Goal: Information Seeking & Learning: Learn about a topic

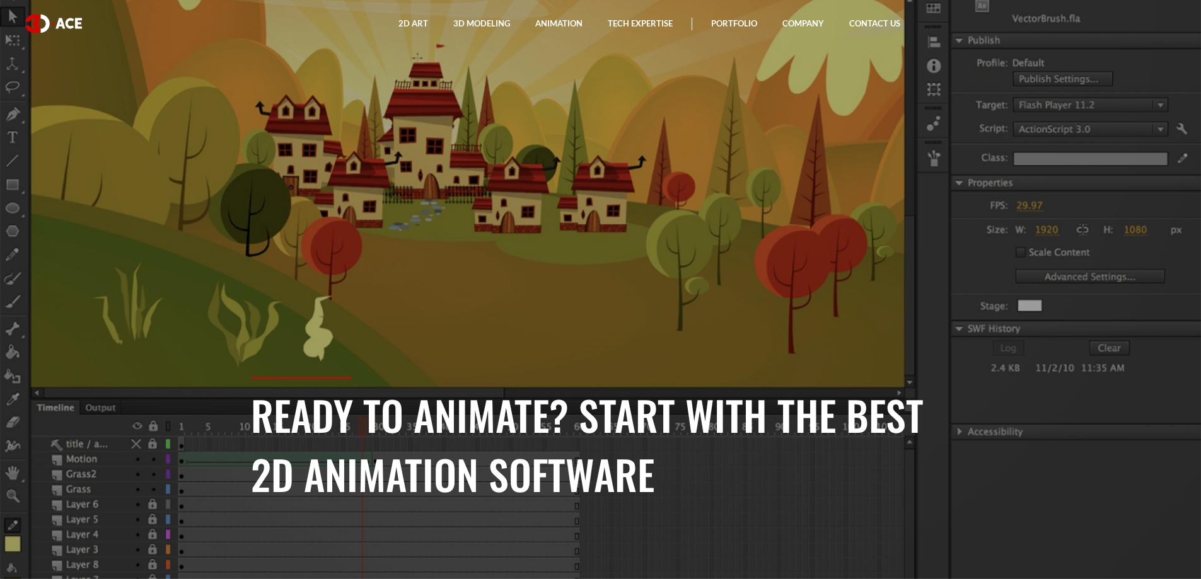
click at [490, 434] on h1 "Ready to animate? Start with the best 2D Animation Software" at bounding box center [601, 444] width 700 height 119
click at [432, 272] on section "Ready to animate? Start with the best 2D Animation Software" at bounding box center [600, 289] width 1201 height 579
click at [563, 217] on section "Ready to animate? Start with the best 2D Animation Software" at bounding box center [600, 289] width 1201 height 579
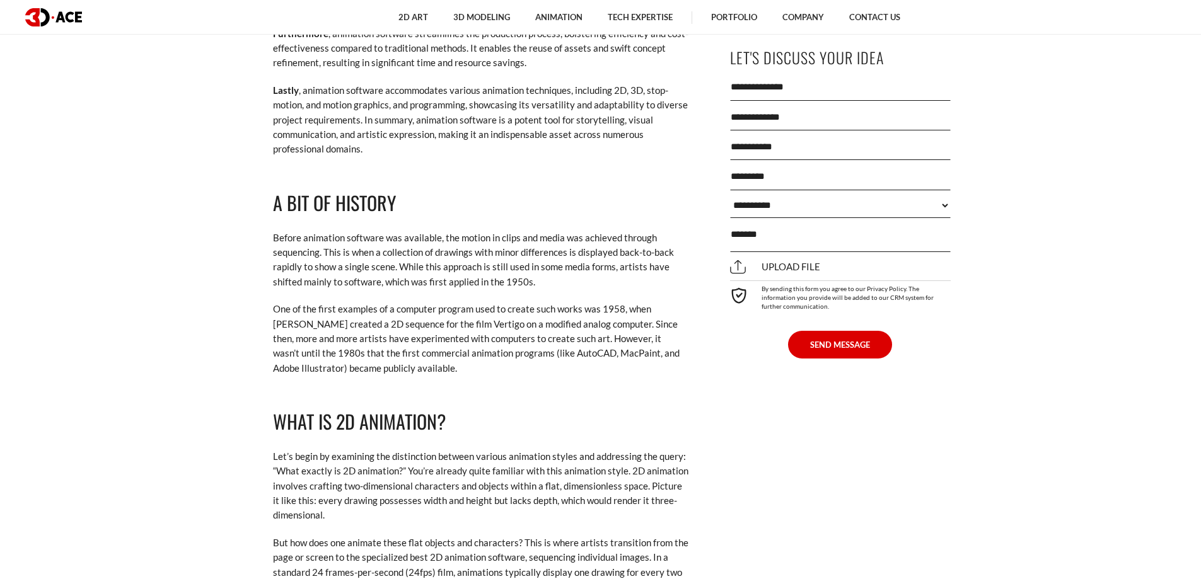
scroll to position [2017, 0]
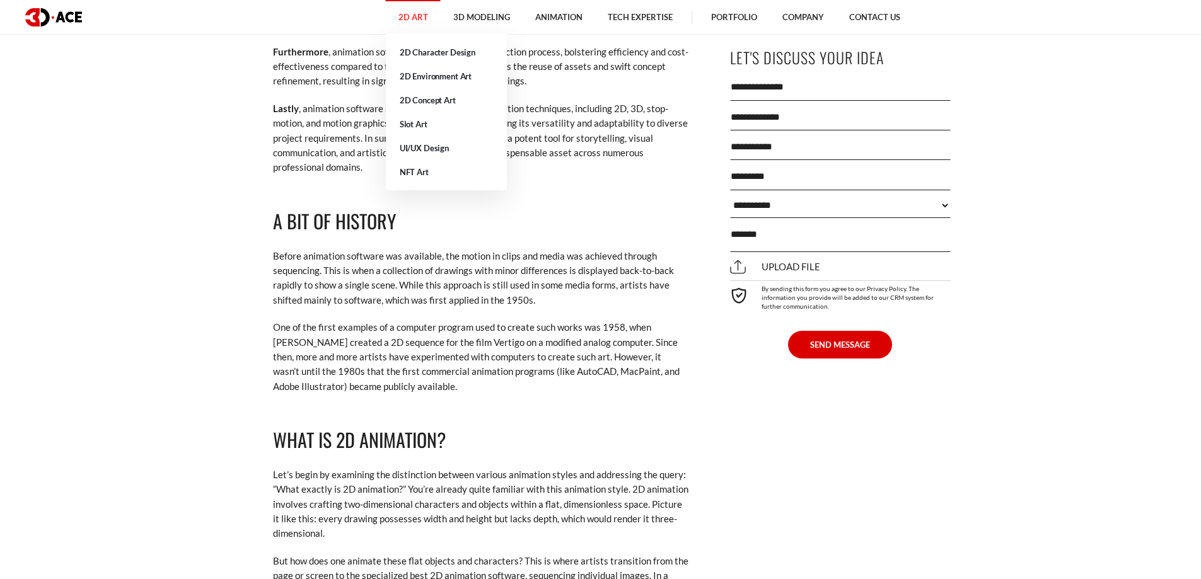
click at [411, 15] on link "2D Art" at bounding box center [413, 17] width 55 height 35
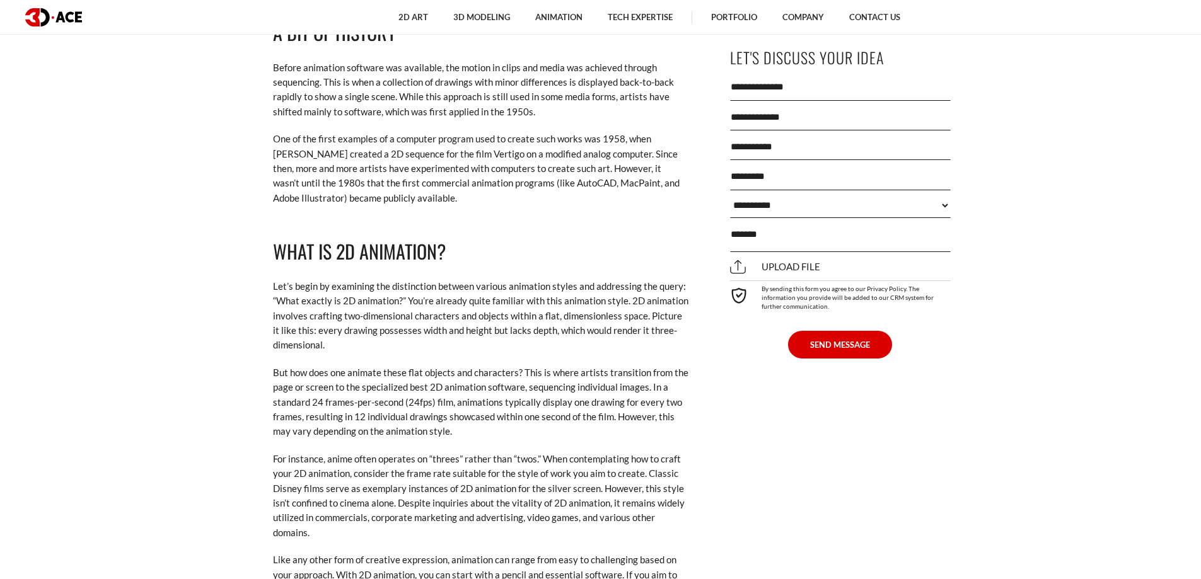
scroll to position [2207, 0]
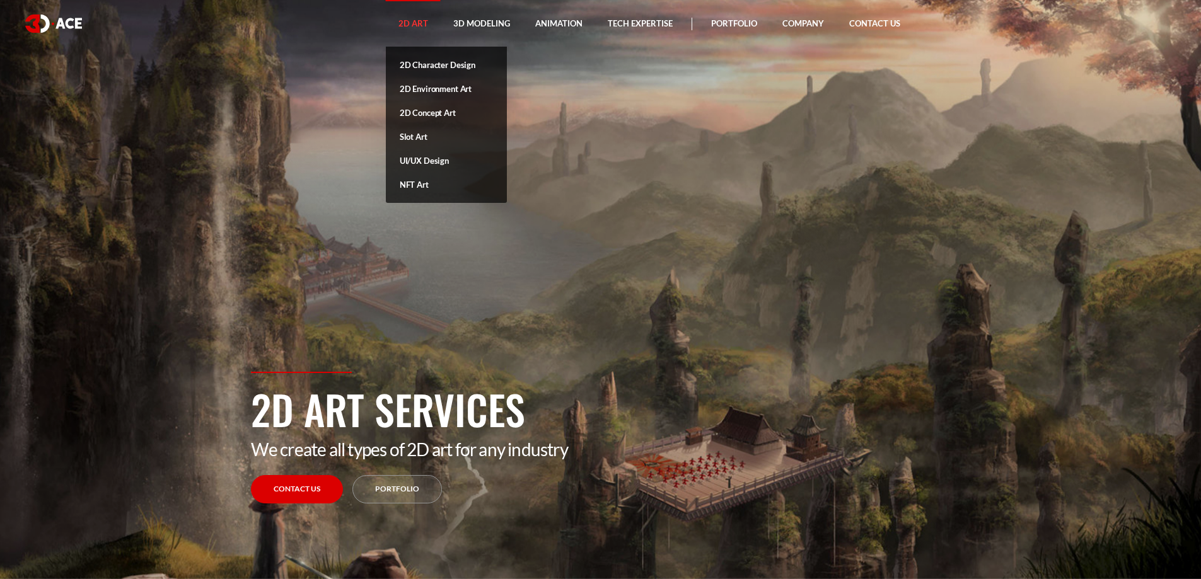
click at [427, 66] on link "2D Character Design" at bounding box center [446, 65] width 121 height 24
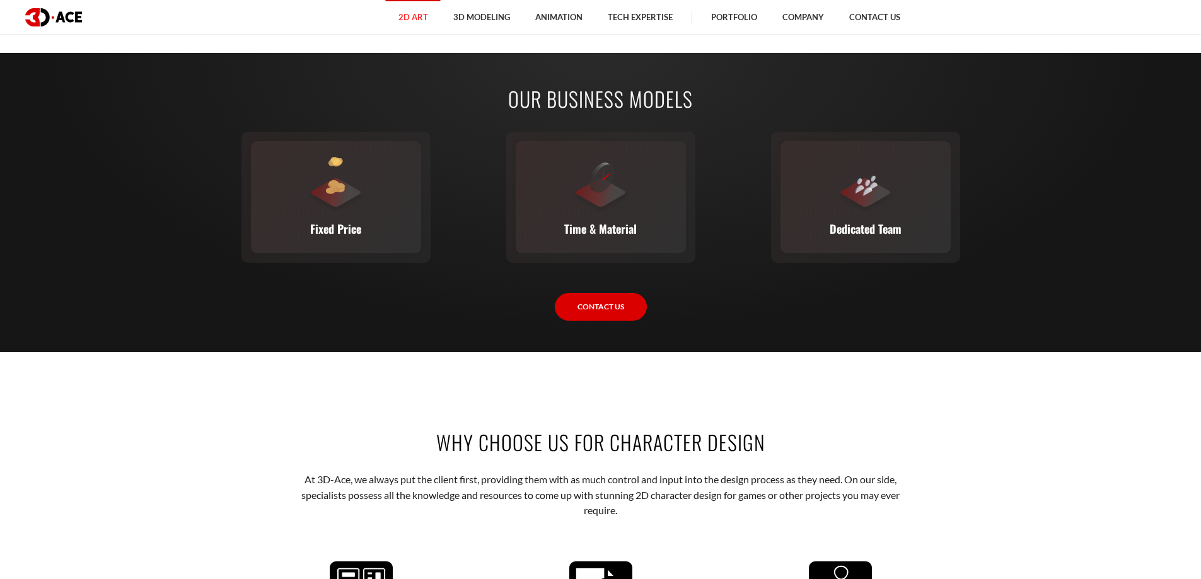
scroll to position [1891, 0]
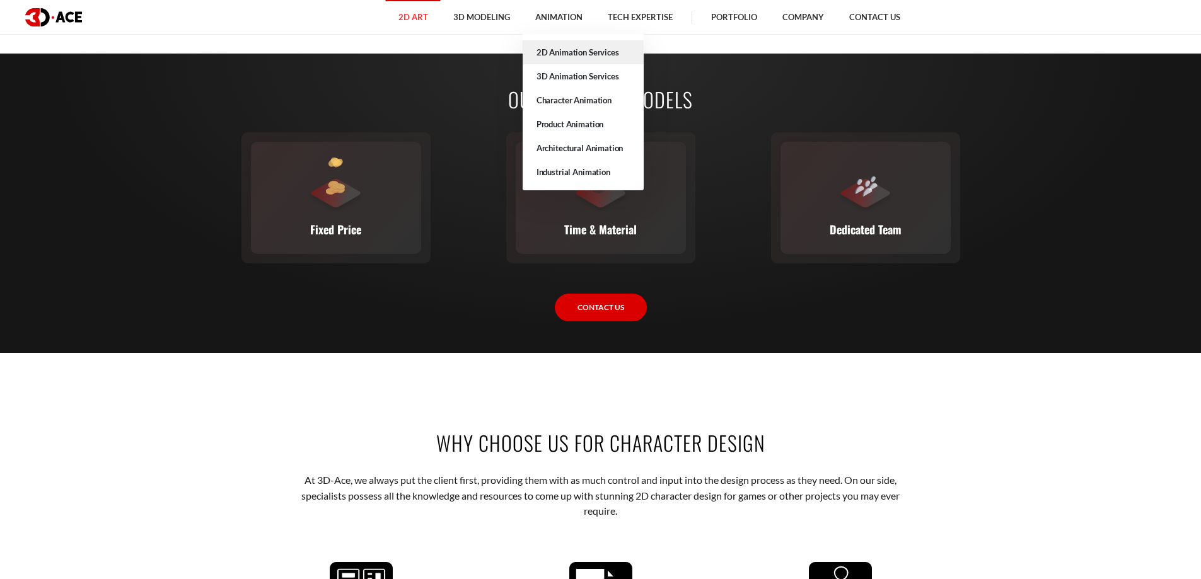
click at [556, 47] on link "2D Animation Services" at bounding box center [583, 52] width 121 height 24
